Goal: Information Seeking & Learning: Learn about a topic

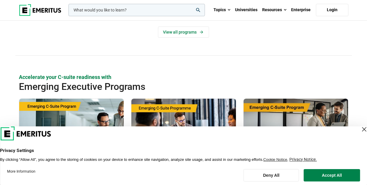
scroll to position [352, 0]
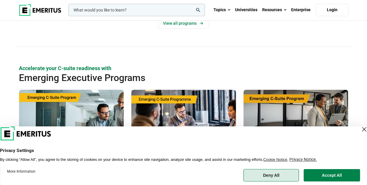
click at [272, 178] on button "Deny All" at bounding box center [272, 175] width 56 height 12
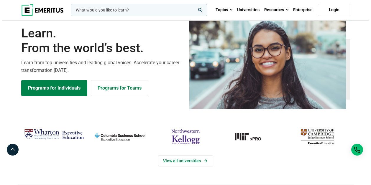
scroll to position [0, 0]
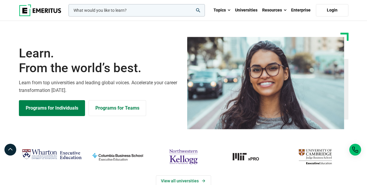
click at [130, 9] on input "woocommerce-product-search-field-0" at bounding box center [136, 10] width 136 height 12
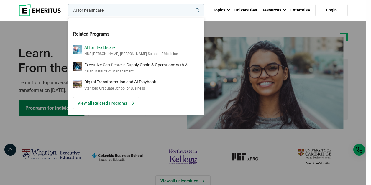
type input "AI for healthcare"
click at [130, 56] on p "NUS [PERSON_NAME] [PERSON_NAME] School of Medicine" at bounding box center [131, 54] width 94 height 5
click at [124, 11] on input "AI for healthcare" at bounding box center [136, 10] width 136 height 12
click at [112, 11] on input "AI for healthcare" at bounding box center [136, 10] width 136 height 12
click at [113, 10] on input "AI for healthcare" at bounding box center [136, 10] width 136 height 12
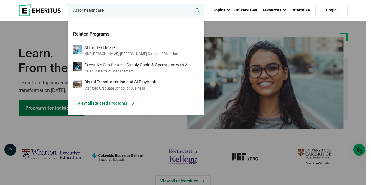
click at [113, 10] on input "AI for healthcare" at bounding box center [136, 10] width 136 height 12
click at [112, 12] on input "AI for healthcare" at bounding box center [136, 10] width 136 height 12
drag, startPoint x: 107, startPoint y: 10, endPoint x: 70, endPoint y: 8, distance: 37.8
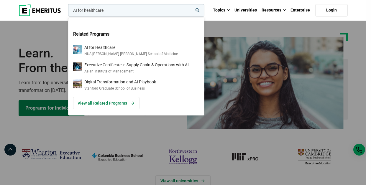
click at [70, 8] on input "AI for healthcare" at bounding box center [136, 10] width 136 height 12
